Goal: Task Accomplishment & Management: Use online tool/utility

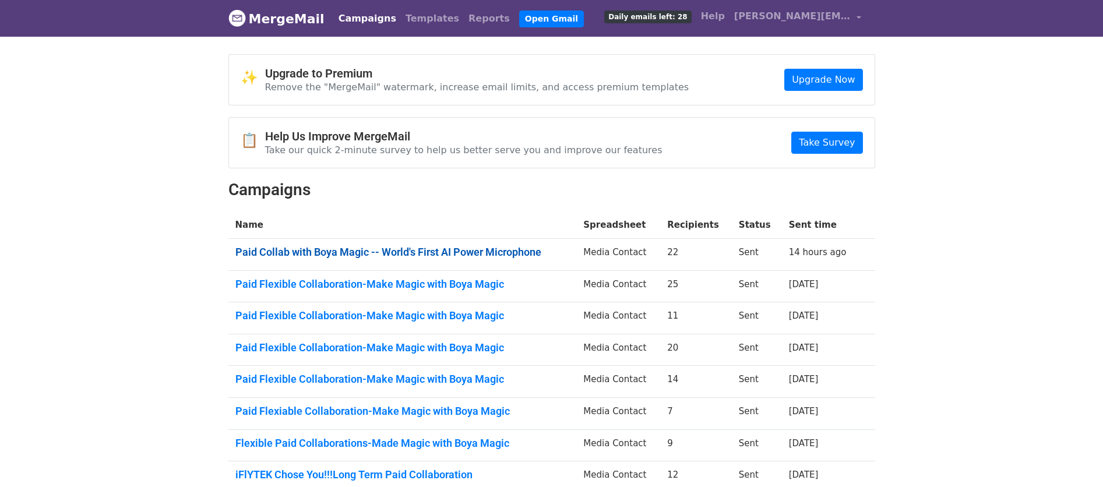
click at [436, 252] on link "Paid Collab with Boya Magic -- World's First AI Power Microphone" at bounding box center [402, 252] width 335 height 13
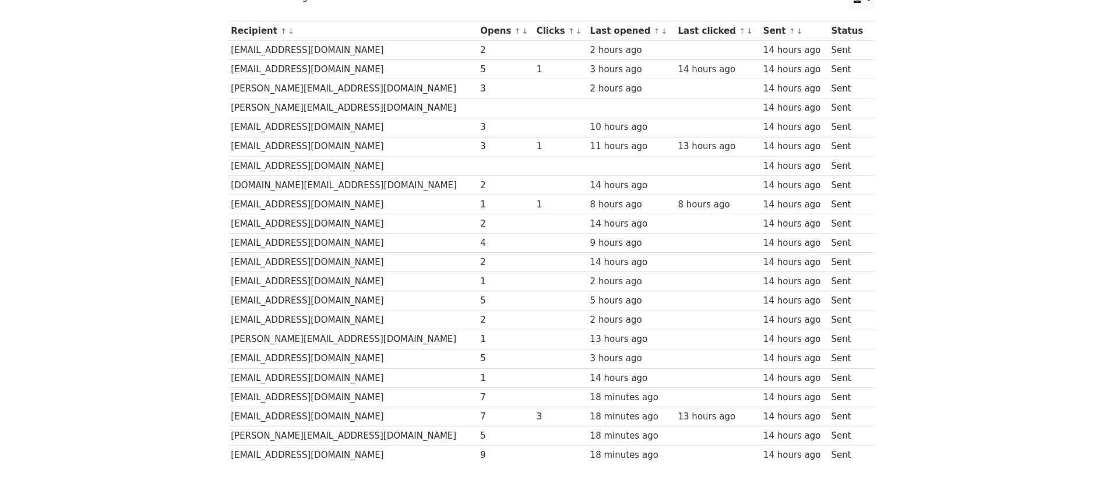
scroll to position [182, 0]
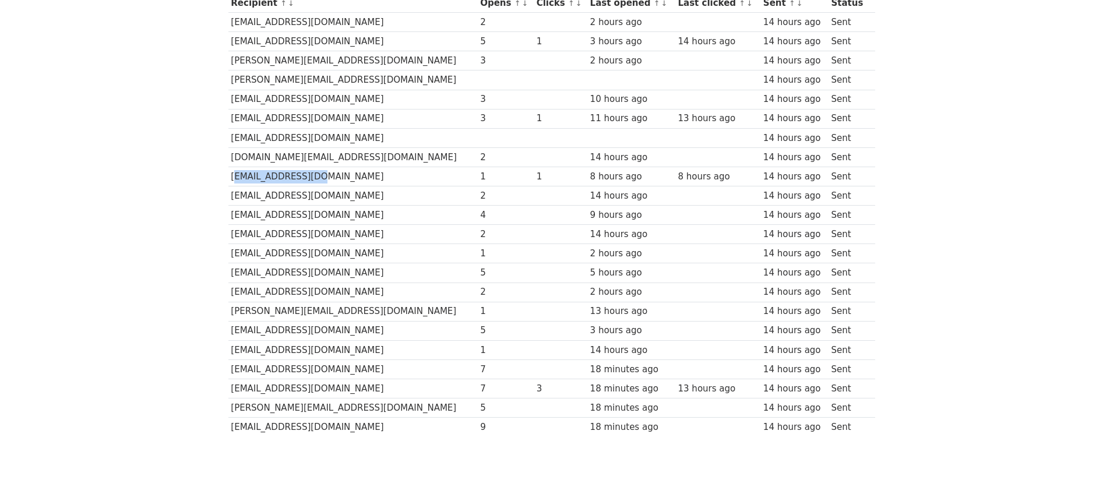
drag, startPoint x: 294, startPoint y: 175, endPoint x: 232, endPoint y: 178, distance: 62.4
click at [232, 178] on td "[EMAIL_ADDRESS][DOMAIN_NAME]" at bounding box center [352, 176] width 249 height 19
drag, startPoint x: 346, startPoint y: 388, endPoint x: 232, endPoint y: 392, distance: 114.3
click at [232, 392] on td "[EMAIL_ADDRESS][DOMAIN_NAME]" at bounding box center [352, 388] width 249 height 19
copy td "[EMAIL_ADDRESS][DOMAIN_NAME]"
